Goal: Check status: Check status

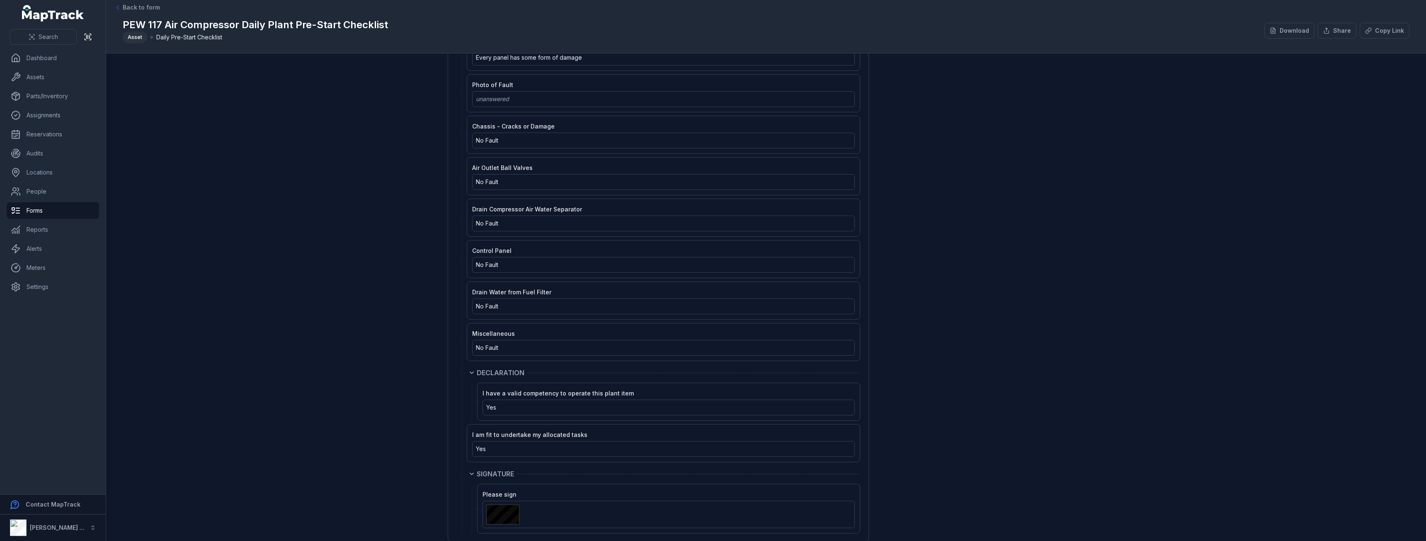
scroll to position [1556, 0]
